Goal: Transaction & Acquisition: Purchase product/service

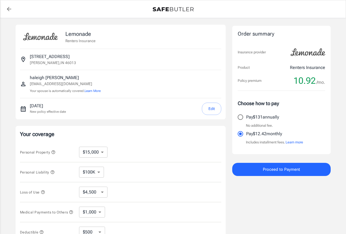
select select "15000"
select select "500"
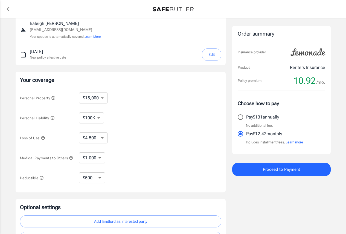
scroll to position [55, 0]
click at [52, 117] on icon "button" at bounding box center [53, 117] width 4 height 4
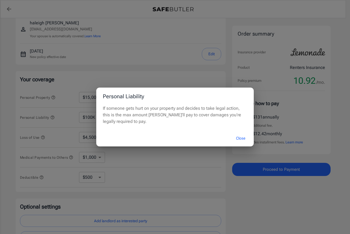
click at [246, 137] on button "Close" at bounding box center [241, 138] width 22 height 12
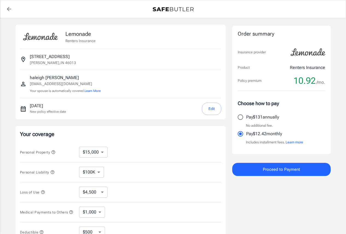
scroll to position [116, 0]
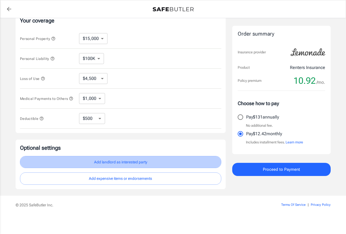
click at [107, 159] on button "Add landlord as interested party" at bounding box center [120, 162] width 201 height 12
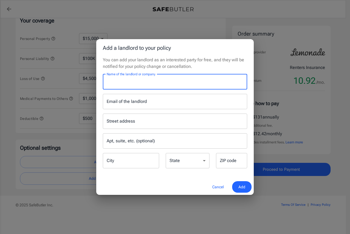
click at [150, 81] on input "Name of the landlord or company" at bounding box center [175, 81] width 144 height 15
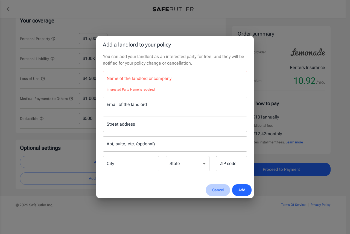
click at [213, 187] on button "Cancel" at bounding box center [218, 190] width 24 height 12
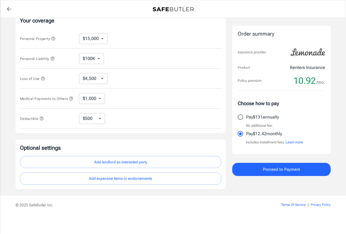
scroll to position [88, 0]
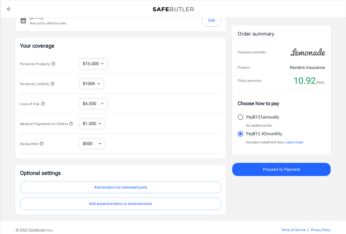
click at [107, 65] on div "$10,000 $15,000 $20,000 $25,000 $30,000 $40,000 $50,000 $100K $150K $200K $250K…" at bounding box center [97, 63] width 37 height 11
click at [105, 64] on select "$10,000 $15,000 $20,000 $25,000 $30,000 $40,000 $50,000 $100K $150K $200K $250K" at bounding box center [93, 63] width 28 height 11
click at [82, 81] on select "$100K $300K $500K" at bounding box center [91, 83] width 25 height 11
select select "300000"
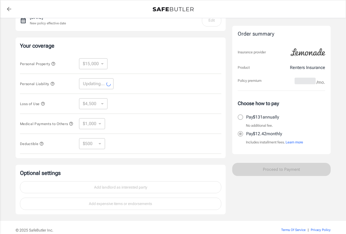
select select "300000"
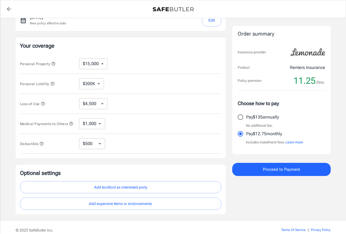
click at [243, 192] on div "Order summary Insurance provider Product Renters Insurance Policy premium 11.25…" at bounding box center [281, 75] width 98 height 278
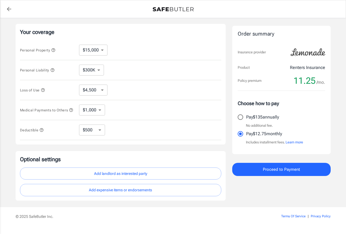
scroll to position [116, 0]
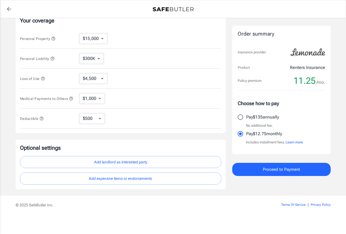
click at [96, 119] on select "$250 $500 $1,000 $2,500" at bounding box center [92, 118] width 26 height 11
select select "1000"
click at [90, 117] on select "$250 $500 $1,000 $2,500" at bounding box center [92, 118] width 26 height 11
select select "500"
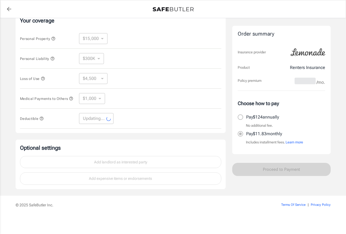
select select "500"
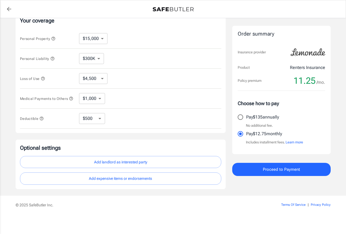
click at [43, 118] on icon "button" at bounding box center [41, 118] width 4 height 4
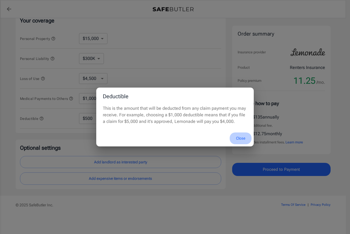
click at [244, 138] on button "Close" at bounding box center [241, 138] width 22 height 12
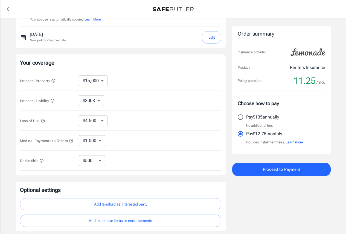
scroll to position [61, 0]
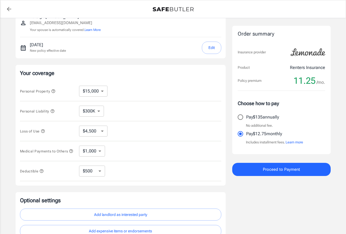
click at [103, 150] on select "$1,000 $3,000 $5,000" at bounding box center [92, 150] width 26 height 11
click at [95, 133] on select "$4,500 $7,500 $13,500 $22,500 $34,500 $55,500 $85,500 $130K $200K" at bounding box center [93, 130] width 28 height 11
click at [95, 134] on select "$4,500 $7,500 $13,500 $22,500 $34,500 $55,500 $85,500 $130K $200K" at bounding box center [93, 130] width 28 height 11
click at [42, 131] on icon "button" at bounding box center [43, 131] width 4 height 4
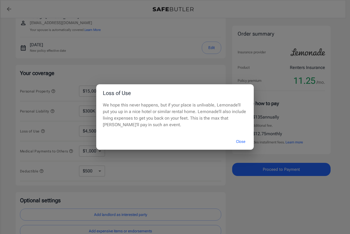
click at [238, 141] on button "Close" at bounding box center [241, 142] width 22 height 12
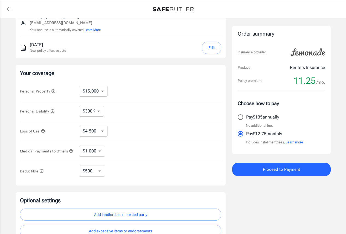
click at [116, 151] on div "Medical Payments to Others $1,000 $3,000 $5,000 ​" at bounding box center [120, 151] width 201 height 20
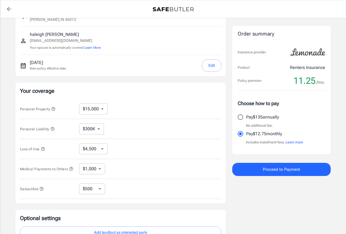
scroll to position [34, 0]
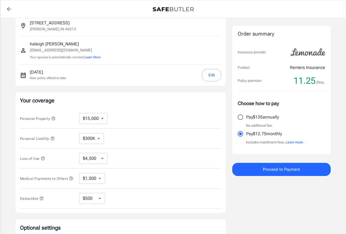
click at [99, 142] on select "$100K $300K $500K" at bounding box center [91, 138] width 25 height 11
click at [53, 138] on icon "button" at bounding box center [52, 138] width 4 height 4
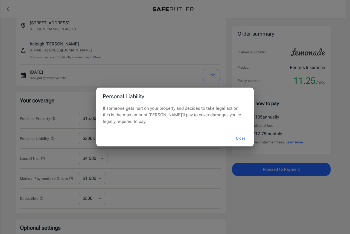
click at [240, 138] on button "Close" at bounding box center [241, 138] width 22 height 12
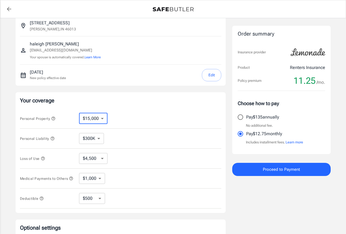
click at [103, 120] on select "$10,000 $15,000 $20,000 $25,000 $30,000 $40,000 $50,000 $100K $150K $200K $250K" at bounding box center [93, 118] width 28 height 11
click at [52, 117] on icon "button" at bounding box center [53, 118] width 4 height 4
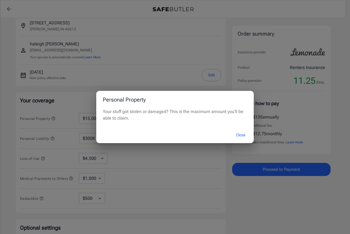
click at [241, 133] on button "Close" at bounding box center [241, 135] width 22 height 12
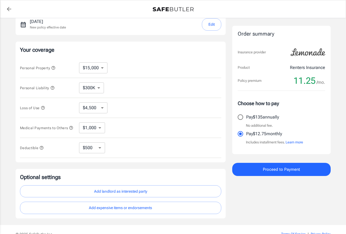
scroll to position [88, 0]
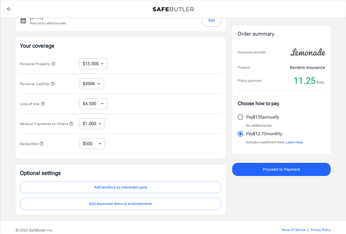
click at [69, 126] on icon "button" at bounding box center [71, 123] width 4 height 4
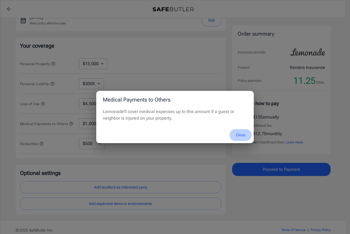
click at [238, 134] on button "Close" at bounding box center [241, 135] width 22 height 12
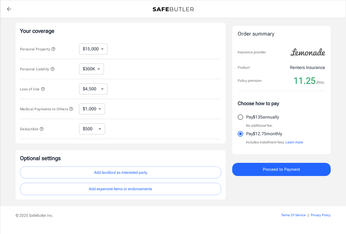
scroll to position [116, 0]
